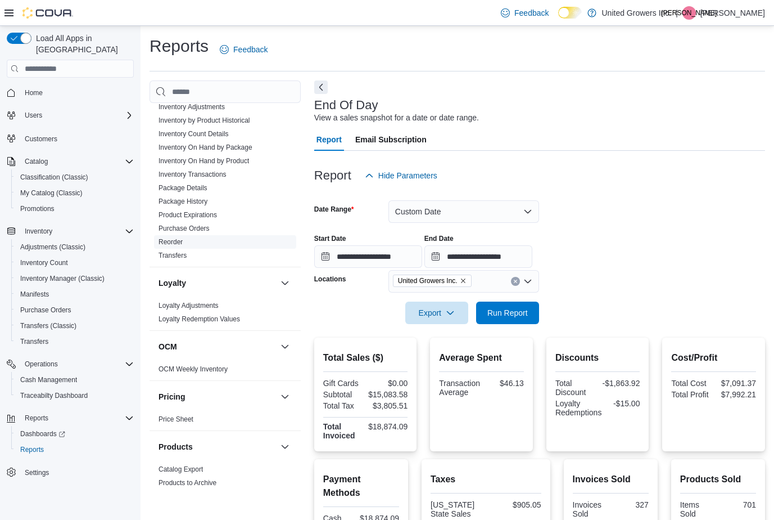
scroll to position [281, 0]
